Goal: Task Accomplishment & Management: Manage account settings

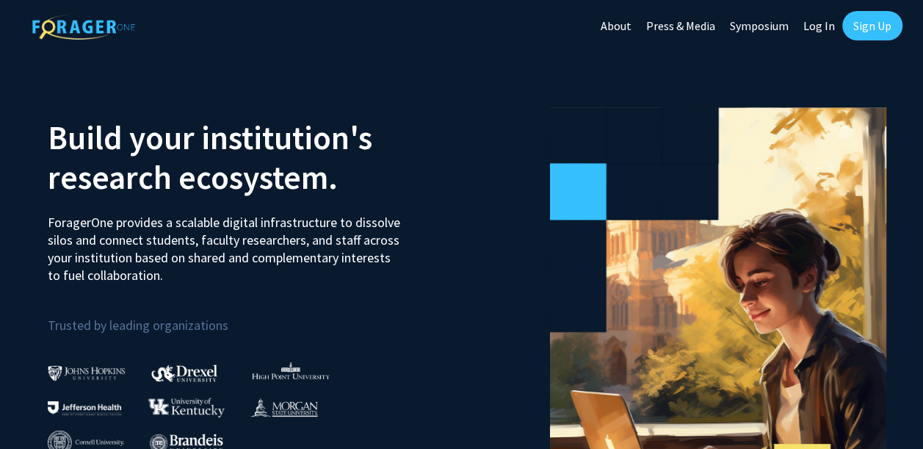
click at [811, 29] on link "Log In" at bounding box center [819, 25] width 46 height 51
select select
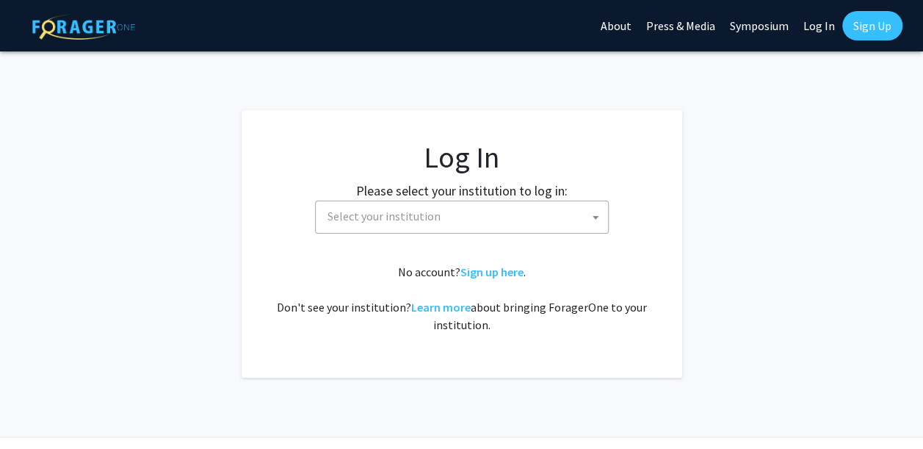
click at [480, 231] on span "Select your institution" at bounding box center [462, 216] width 294 height 33
type input "weds"
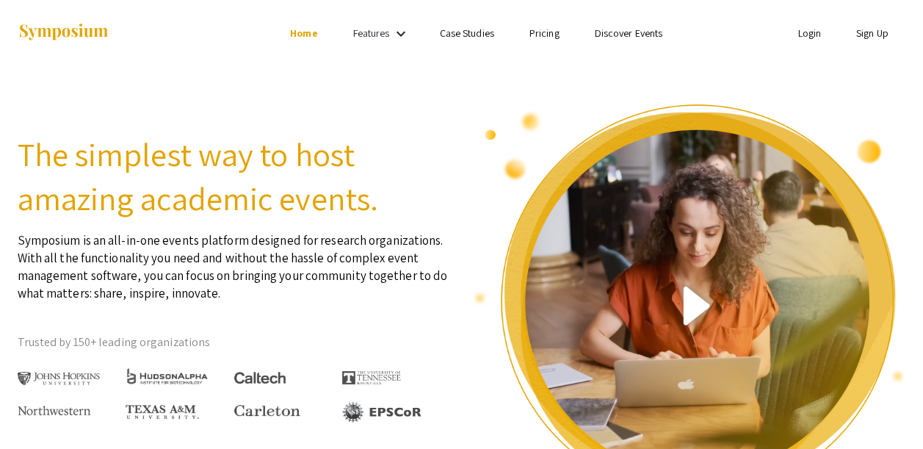
click at [802, 31] on link "Login" at bounding box center [809, 32] width 23 height 13
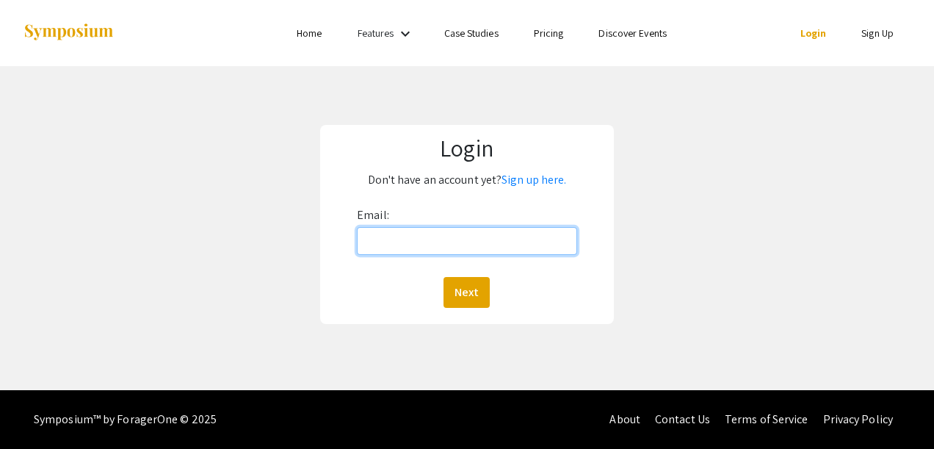
click at [507, 247] on input "Email:" at bounding box center [467, 241] width 220 height 28
type input "W"
type input "[EMAIL_ADDRESS][DOMAIN_NAME]"
click at [444, 277] on button "Next" at bounding box center [467, 292] width 46 height 31
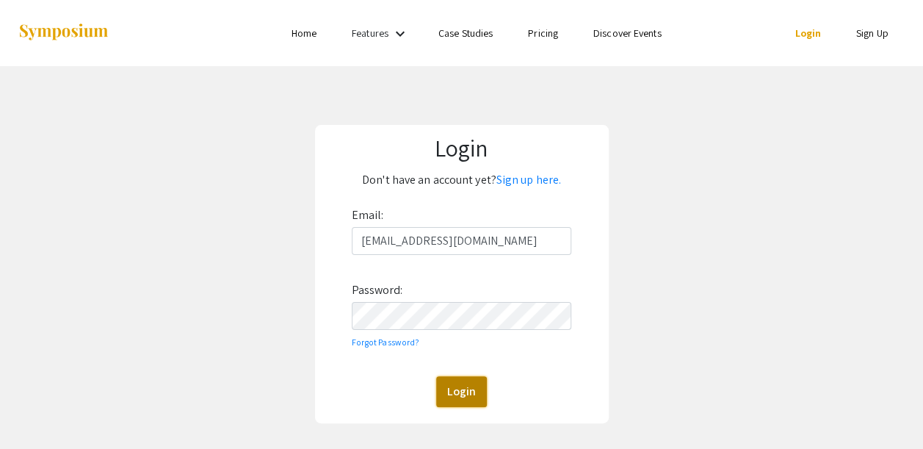
click at [461, 401] on button "Login" at bounding box center [461, 391] width 51 height 31
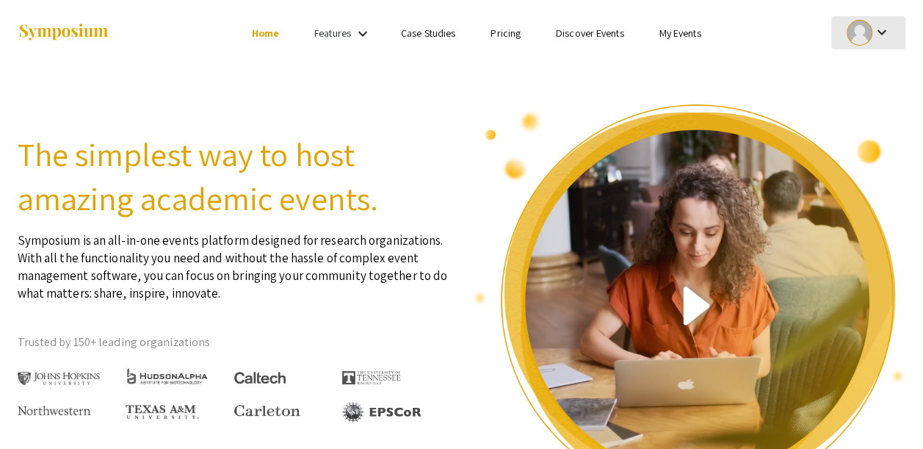
click at [872, 42] on div "keyboard_arrow_down" at bounding box center [868, 32] width 51 height 33
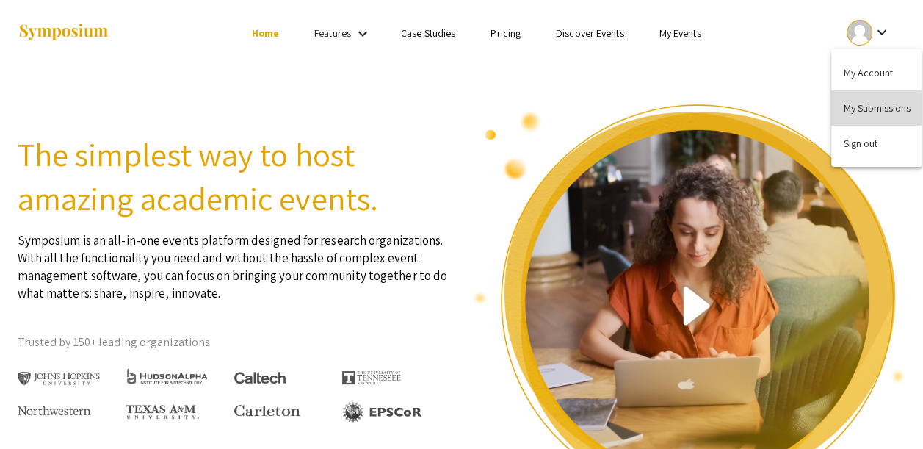
click at [861, 103] on button "My Submissions" at bounding box center [876, 107] width 90 height 35
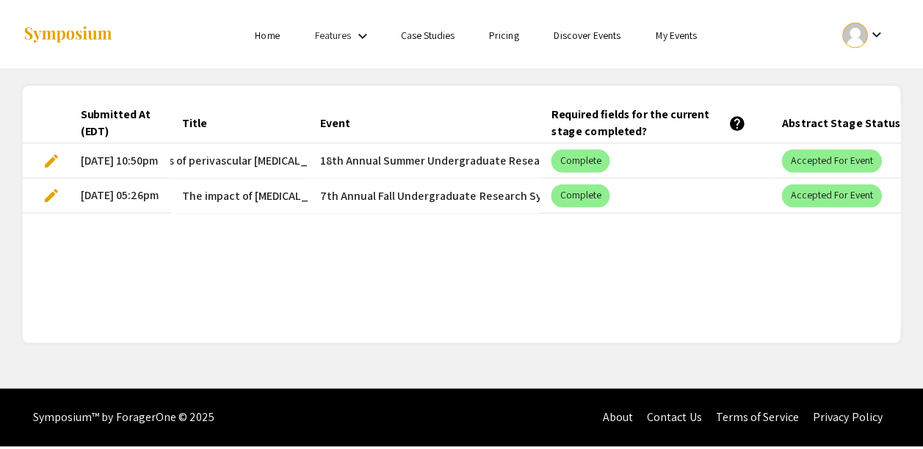
scroll to position [0, 171]
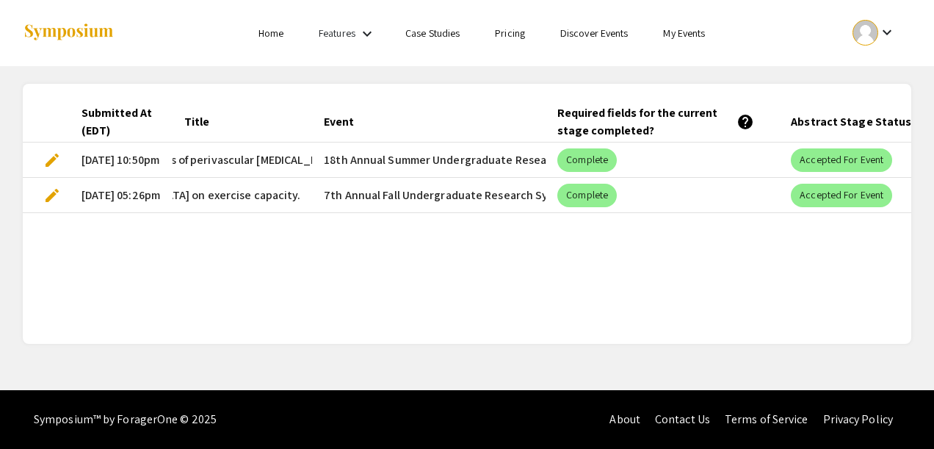
drag, startPoint x: 745, startPoint y: 207, endPoint x: 690, endPoint y: 194, distance: 55.9
click at [743, 207] on mat-cell "Complete" at bounding box center [663, 195] width 234 height 35
click at [50, 197] on span "edit" at bounding box center [52, 196] width 18 height 18
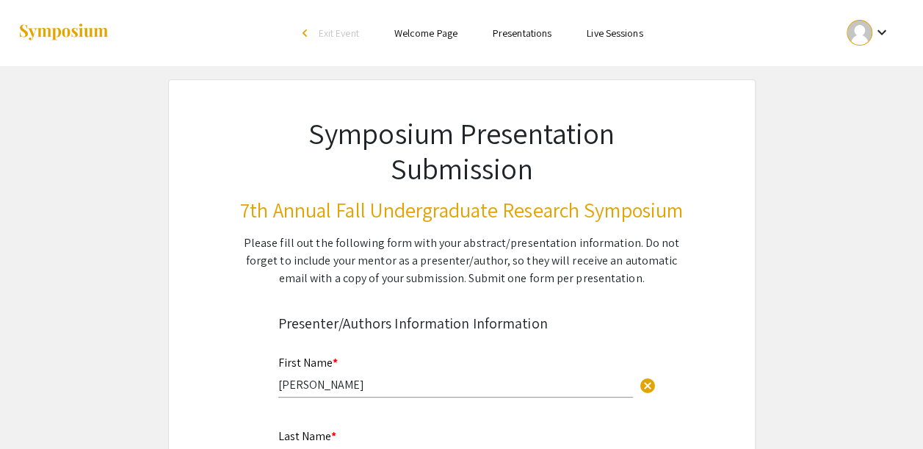
select select "custom"
type input "0"
select select "custom"
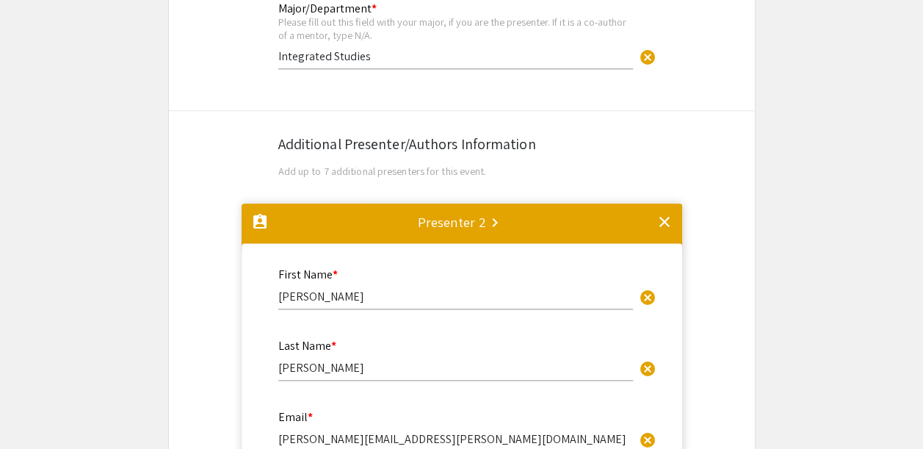
type input "1"
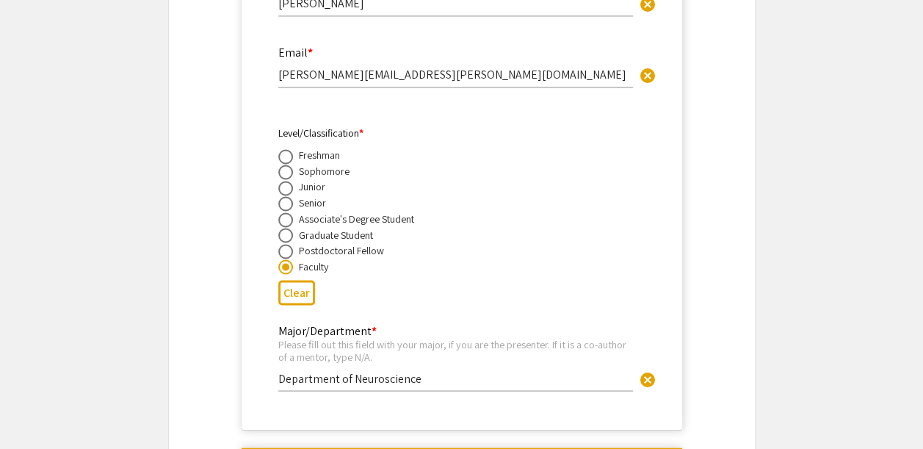
scroll to position [1175, 0]
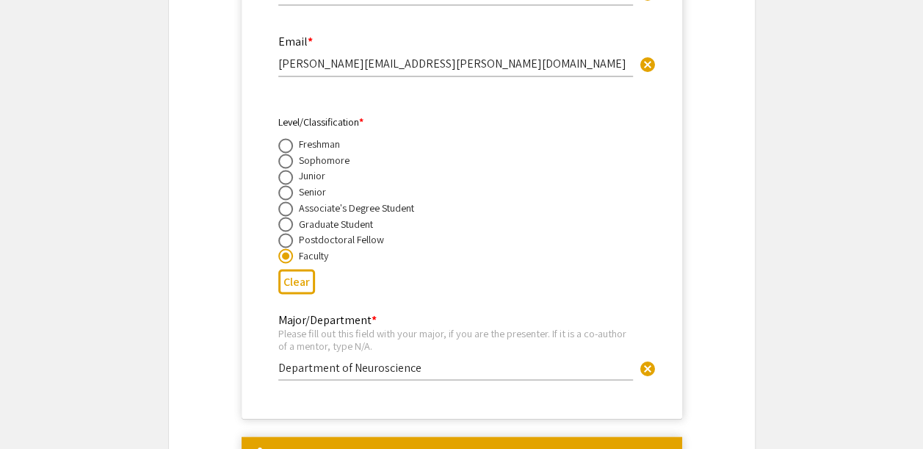
select select "auto"
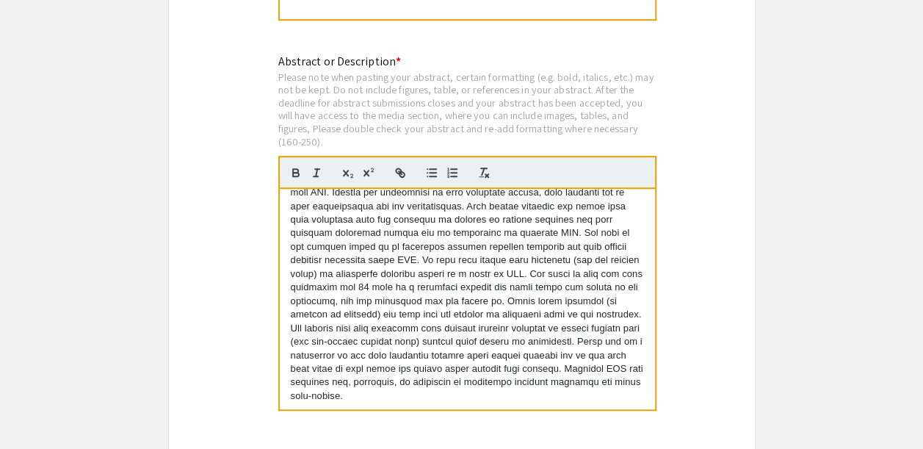
scroll to position [54, 0]
